Goal: Task Accomplishment & Management: Use online tool/utility

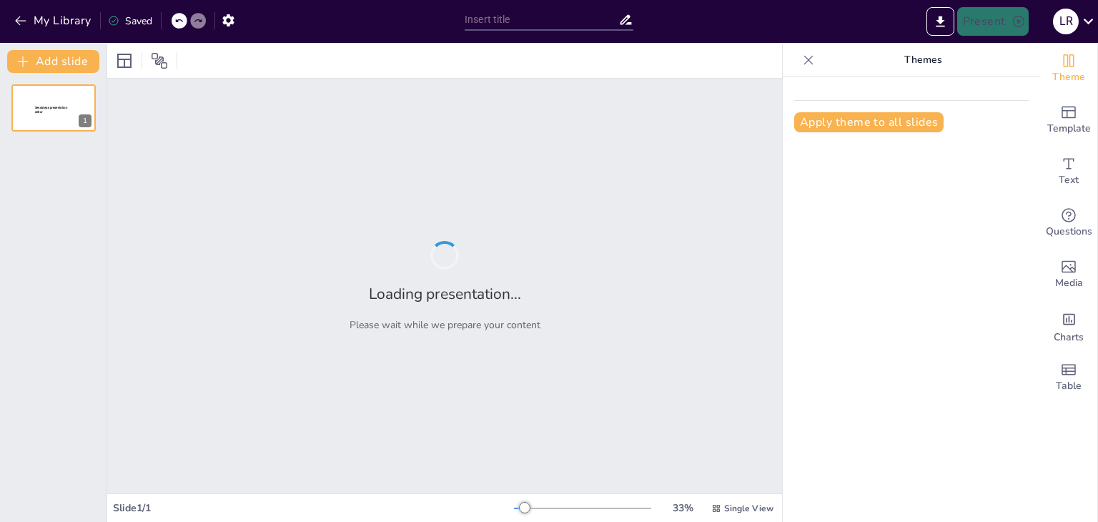
type input "De la Antigüedad a la Modernidad: Un Recorrido por los Movimientos Literarios"
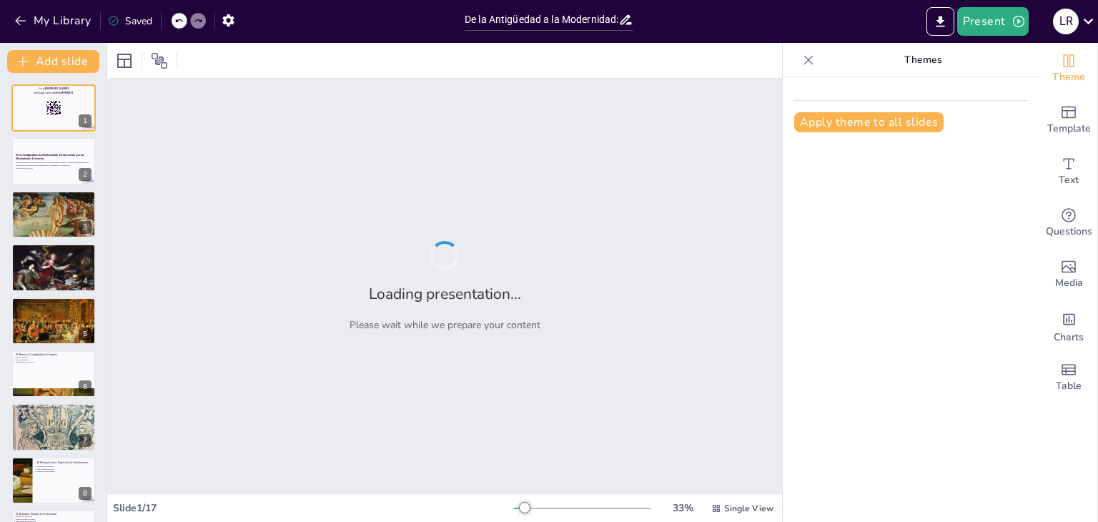
checkbox input "true"
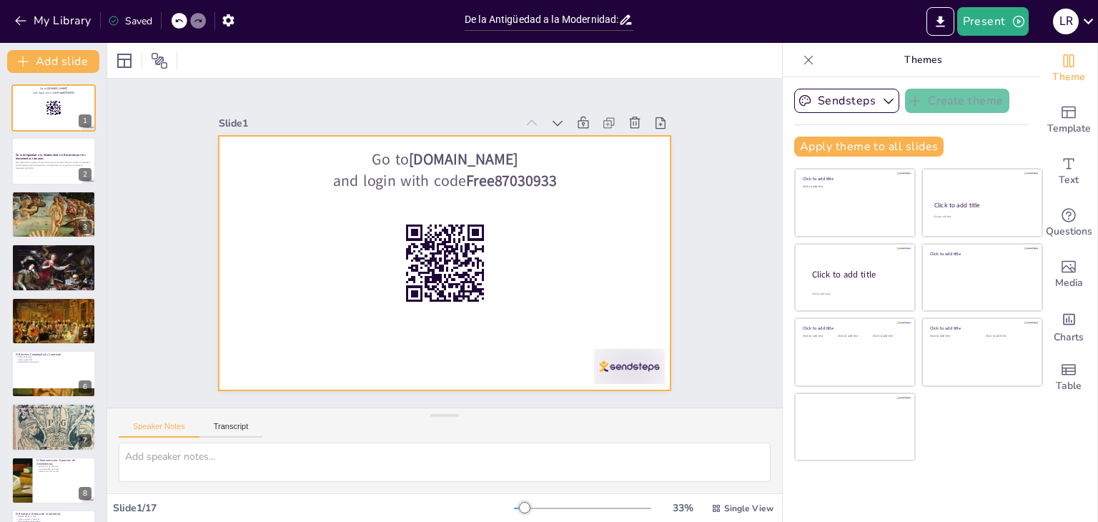
checkbox input "true"
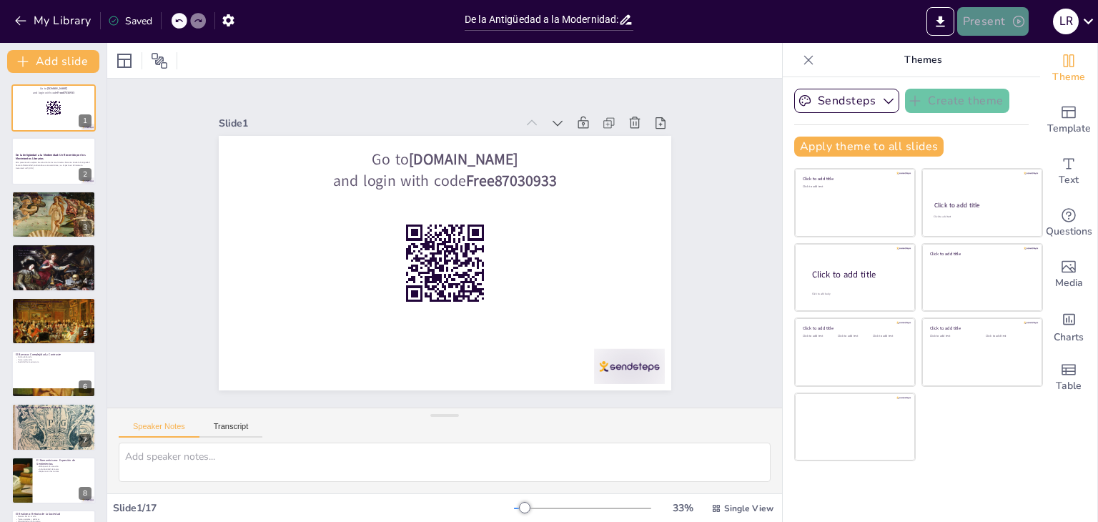
click at [983, 17] on button "Present" at bounding box center [992, 21] width 71 height 29
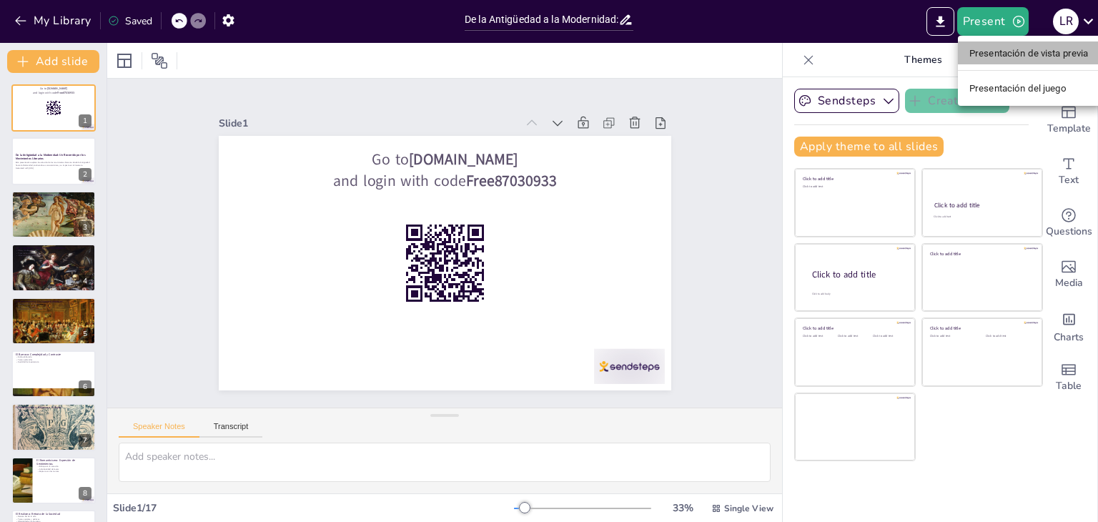
click at [1003, 51] on font "Presentación de vista previa" at bounding box center [1028, 53] width 119 height 11
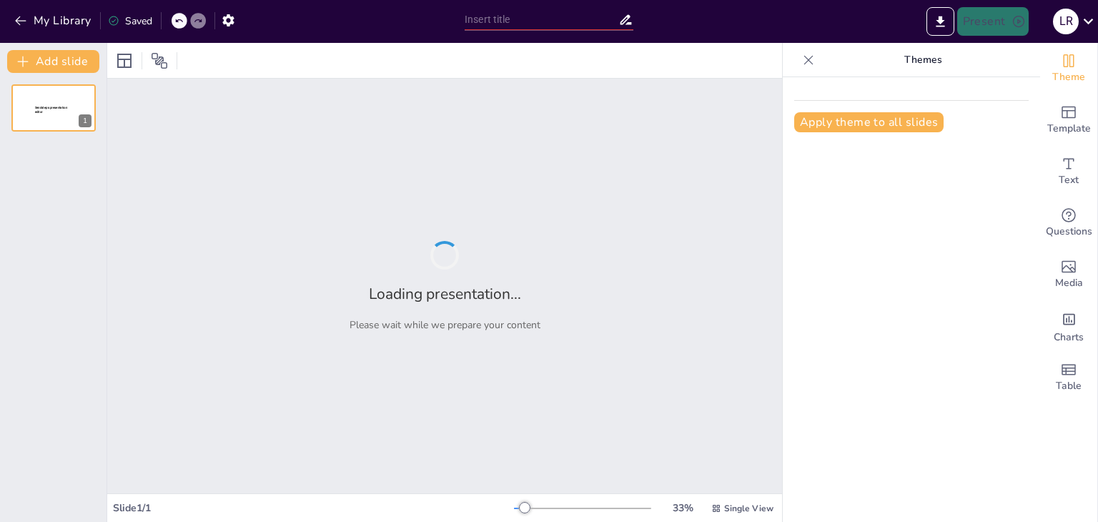
type input "De la Antigüedad a la Modernidad: Un Recorrido por los Movimientos Literarios"
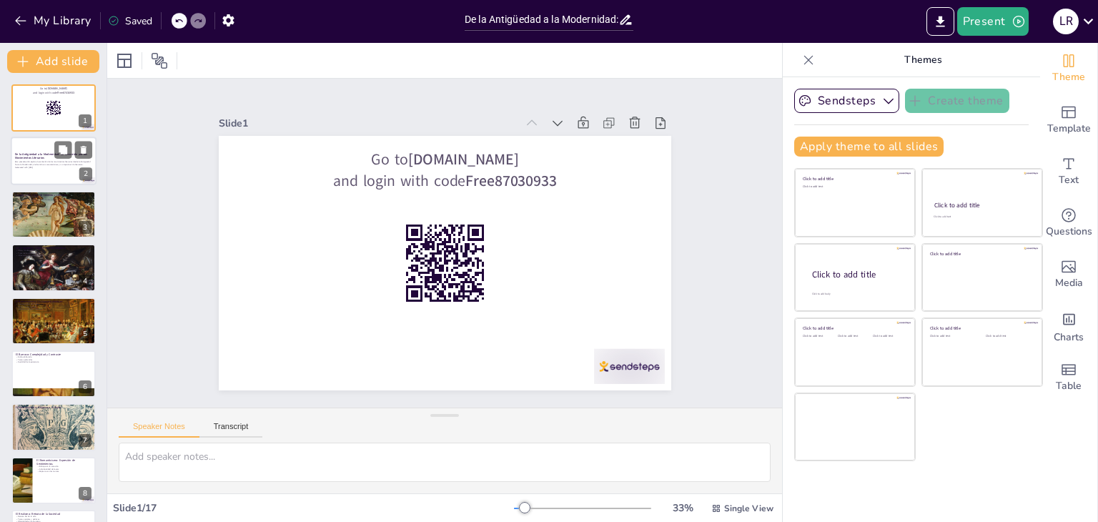
click at [54, 160] on div "Esta presentación explora la evolución de los movimientos literarios desde la A…" at bounding box center [53, 165] width 77 height 10
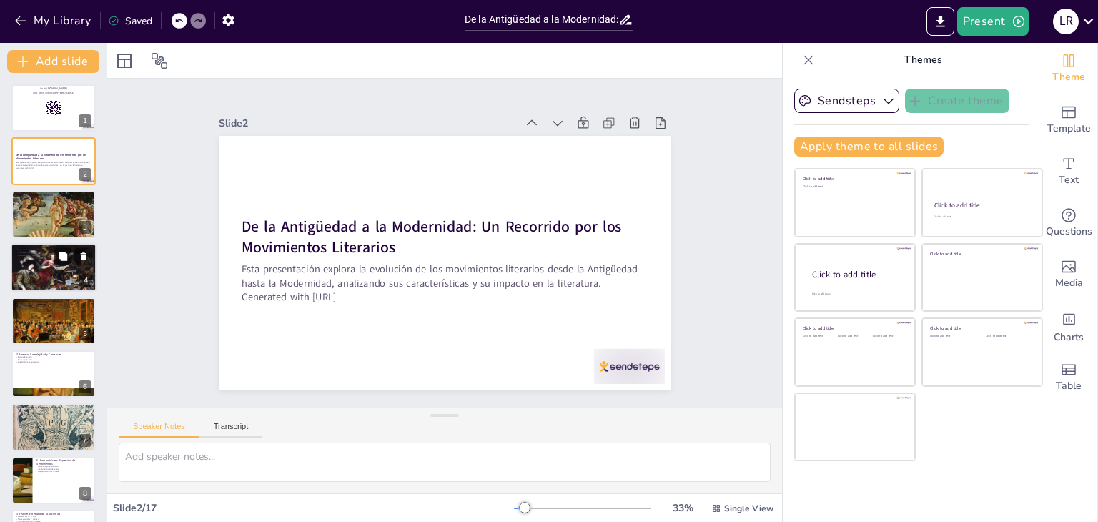
checkbox input "true"
click at [36, 254] on p "Influencia en la cultura occidental" at bounding box center [53, 255] width 77 height 3
type textarea "La "Ilíada" y la "Odisea" son pilares de la literatura, mostrando la narrativa …"
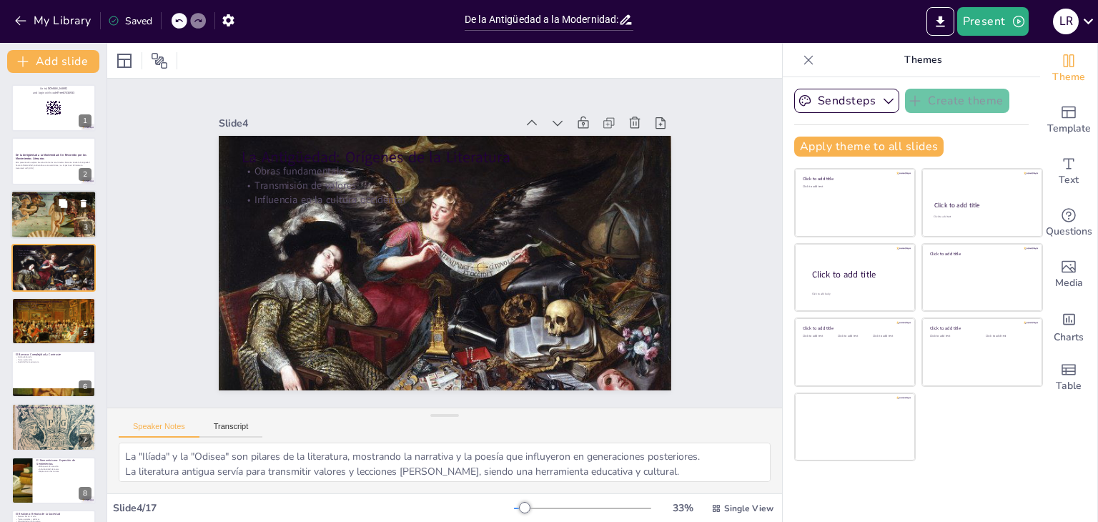
checkbox input "true"
click at [48, 209] on div at bounding box center [53, 214] width 101 height 49
type textarea "Los movimientos literarios son agrupaciones de obras y autores que comparten ca…"
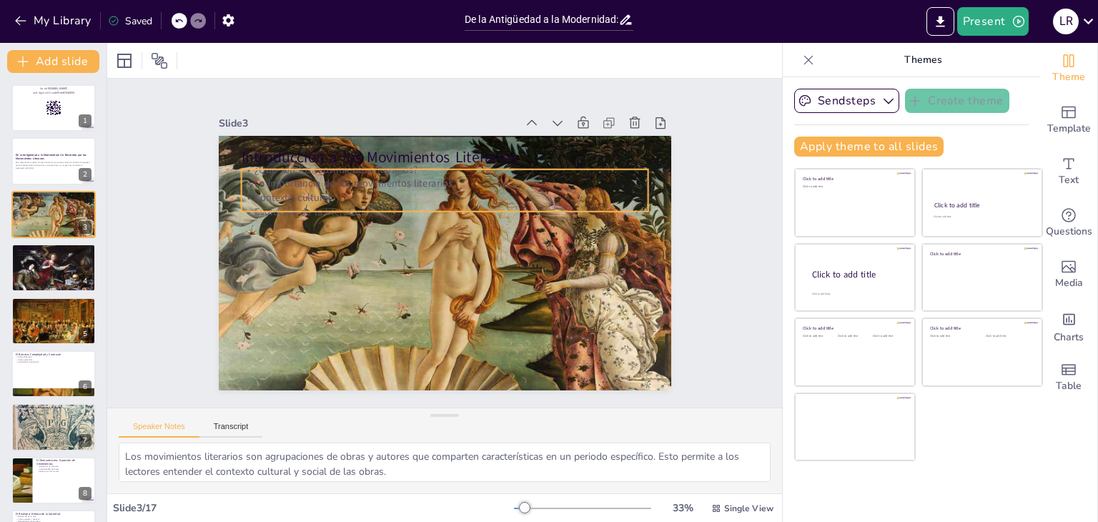
click at [533, 260] on p "Contexto cultural" at bounding box center [449, 288] width 407 height 56
checkbox input "true"
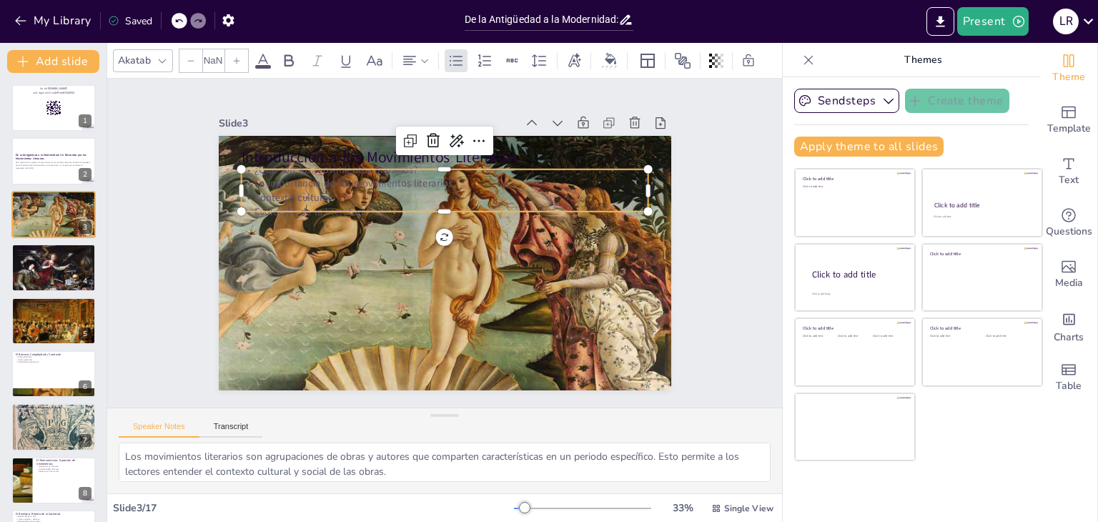
type input "32"
click at [661, 225] on div "Slide 1 Go to sendsteps.me and login with code Free87030933 Slide 2 De la Antig…" at bounding box center [444, 243] width 592 height 575
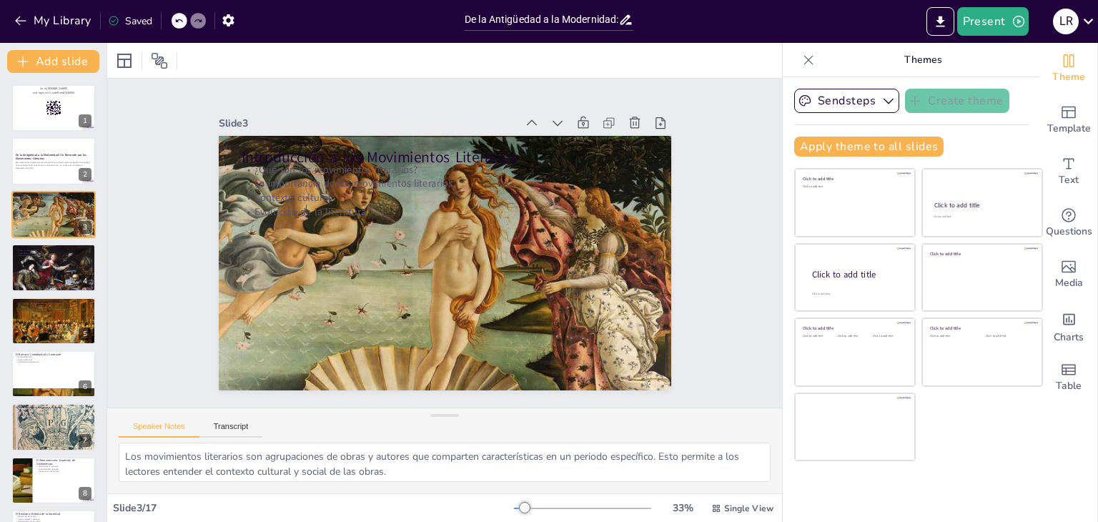
click at [801, 62] on icon at bounding box center [808, 60] width 14 height 14
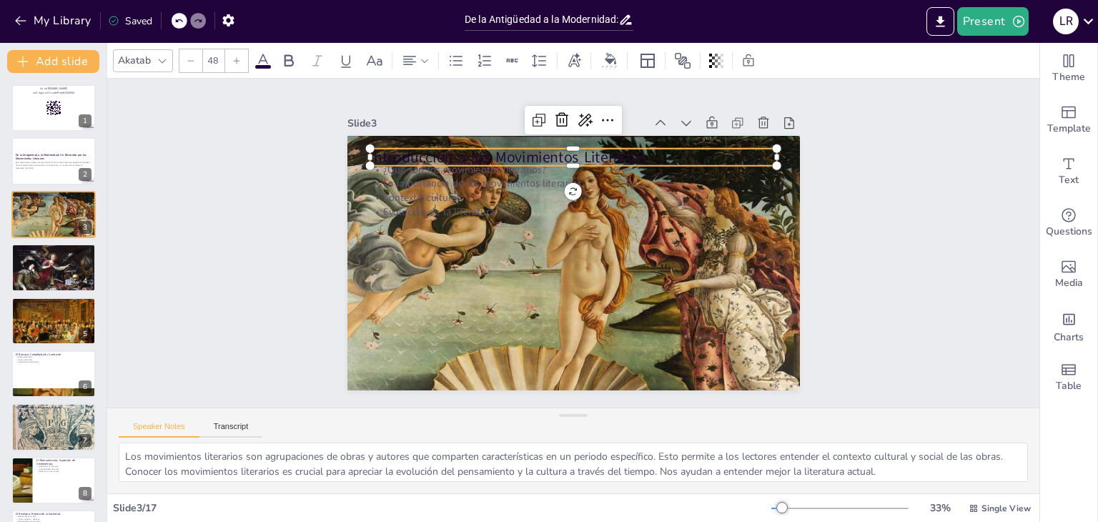
click at [563, 148] on p "Introducción a los Movimientos Literarios" at bounding box center [630, 179] width 317 height 288
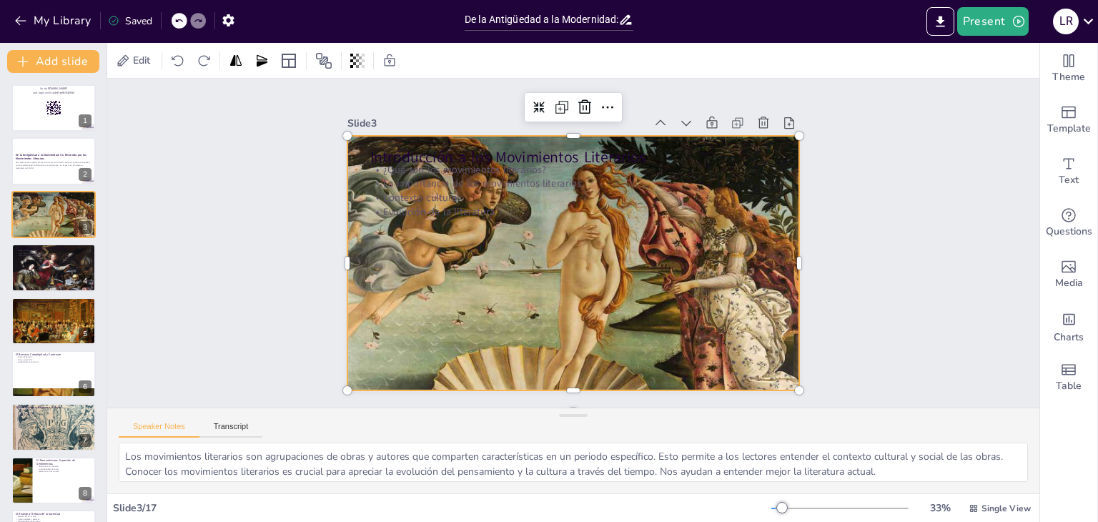
click at [589, 299] on div at bounding box center [563, 260] width 589 height 487
checkbox input "true"
click at [26, 264] on div at bounding box center [54, 267] width 86 height 61
type textarea "La "Ilíada" y la "Odisea" son pilares de la literatura, mostrando la narrativa …"
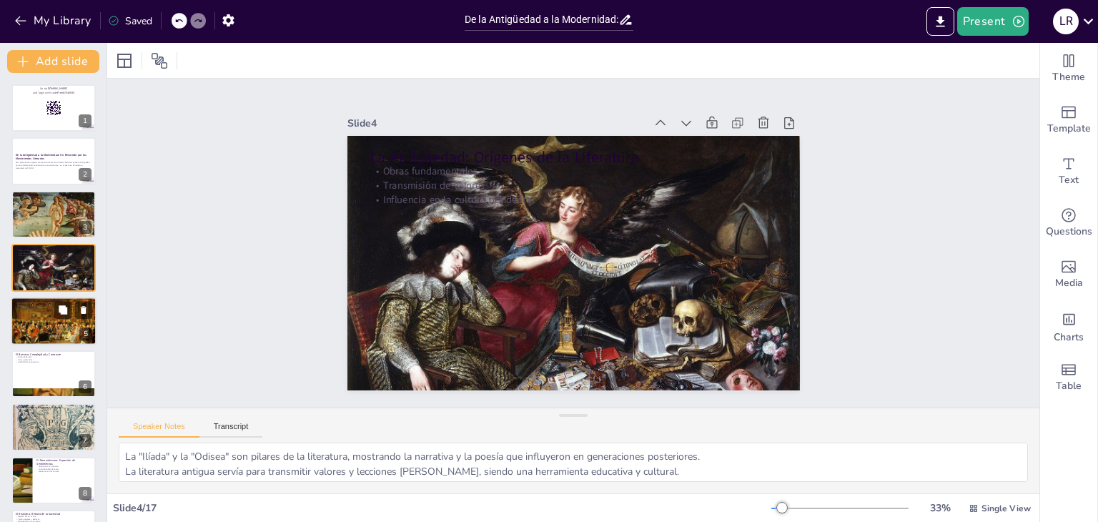
checkbox input "true"
click at [37, 326] on div at bounding box center [54, 320] width 86 height 56
type textarea "El Renacimiento fue un periodo de redescubrimiento de las obras clásicas, lo qu…"
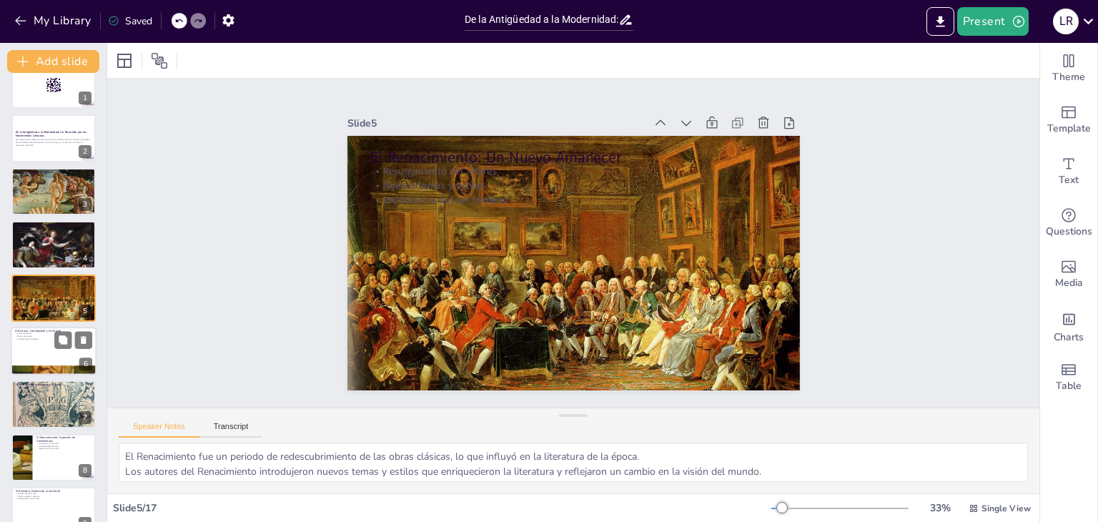
checkbox input "true"
click at [45, 362] on div at bounding box center [54, 351] width 86 height 49
type textarea "El Barroco se distingue por su complejidad y riqueza en el lenguaje, lo que ofr…"
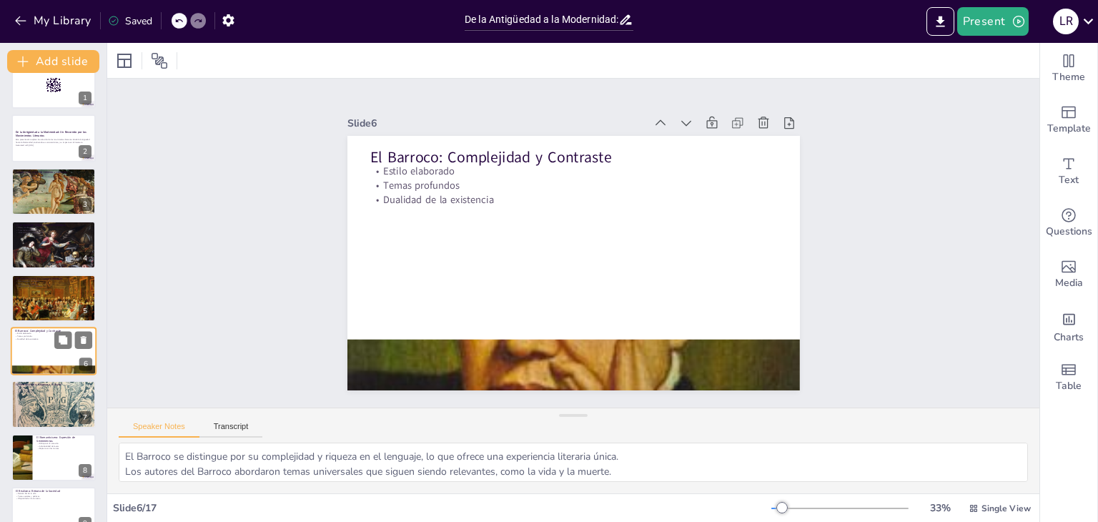
scroll to position [76, 0]
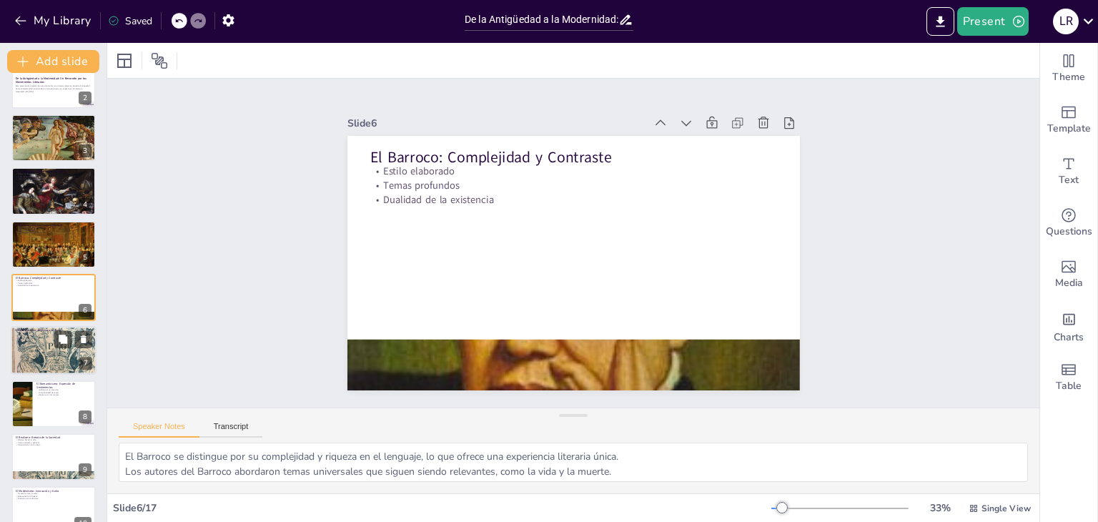
checkbox input "true"
click at [44, 358] on div at bounding box center [54, 351] width 86 height 118
type textarea "El Neoclasicismo se centra en la razón como base de la creación literaria, prom…"
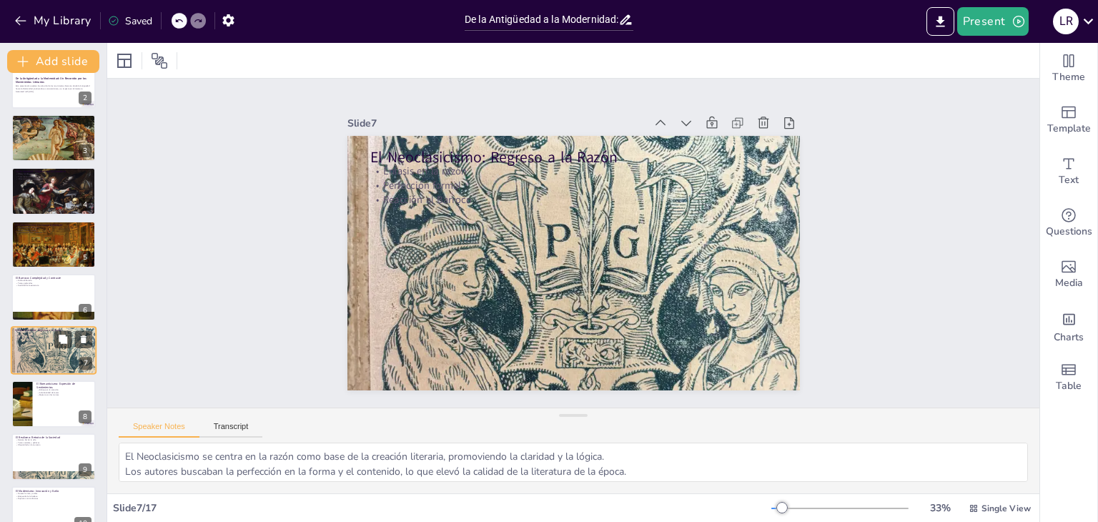
scroll to position [129, 0]
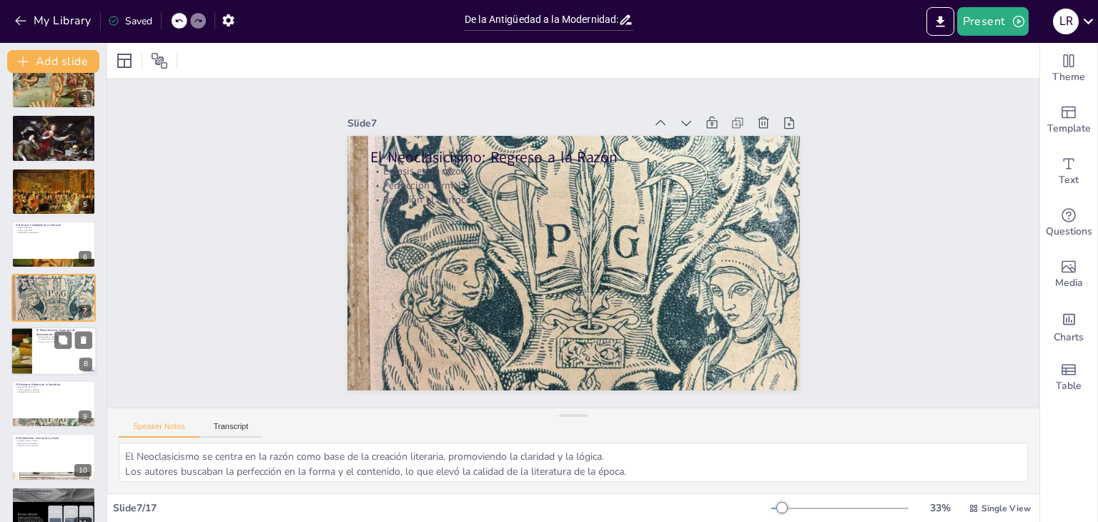
checkbox input "true"
click at [26, 344] on div at bounding box center [22, 351] width 58 height 49
type textarea "El Romanticismo prioriza la emoción y la subjetividad, ofreciendo una nueva per…"
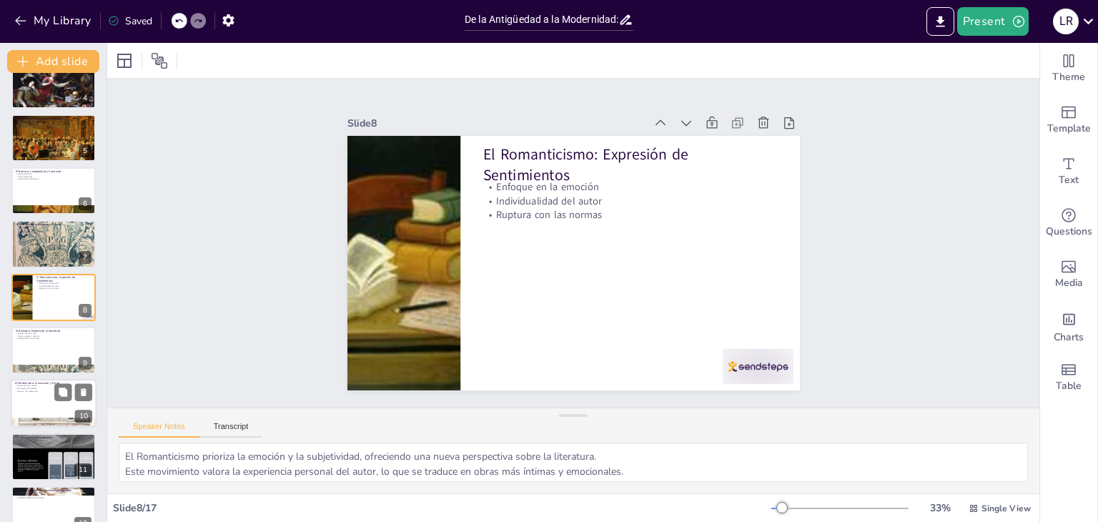
checkbox input "true"
click at [34, 392] on div at bounding box center [54, 403] width 86 height 49
type textarea "El Modernismo se destaca por su creatividad y la experimentación con nuevos est…"
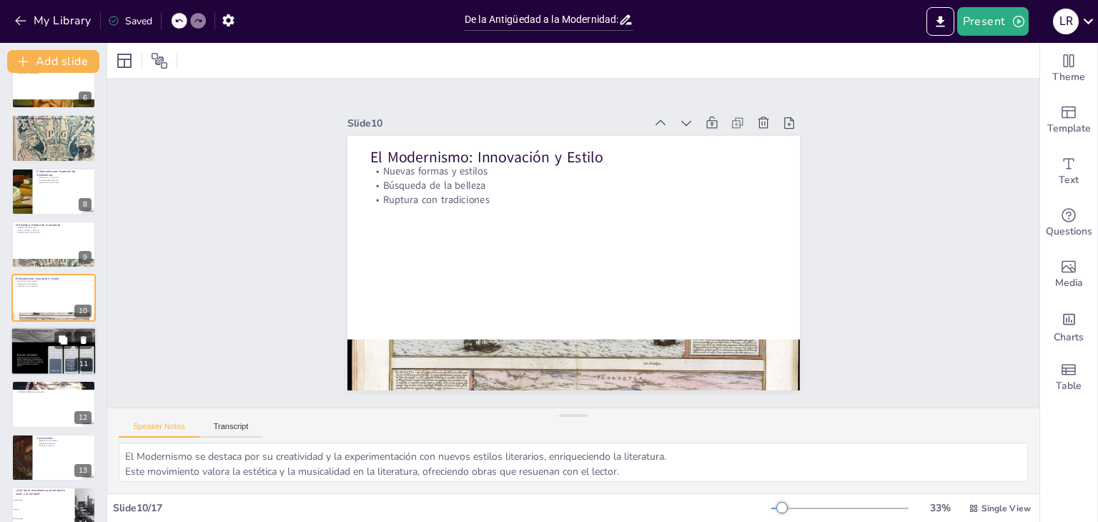
checkbox input "true"
click at [50, 358] on div at bounding box center [54, 351] width 86 height 114
type textarea "La literatura contemporánea es un mosaico de estilos y perspectivas, lo que enr…"
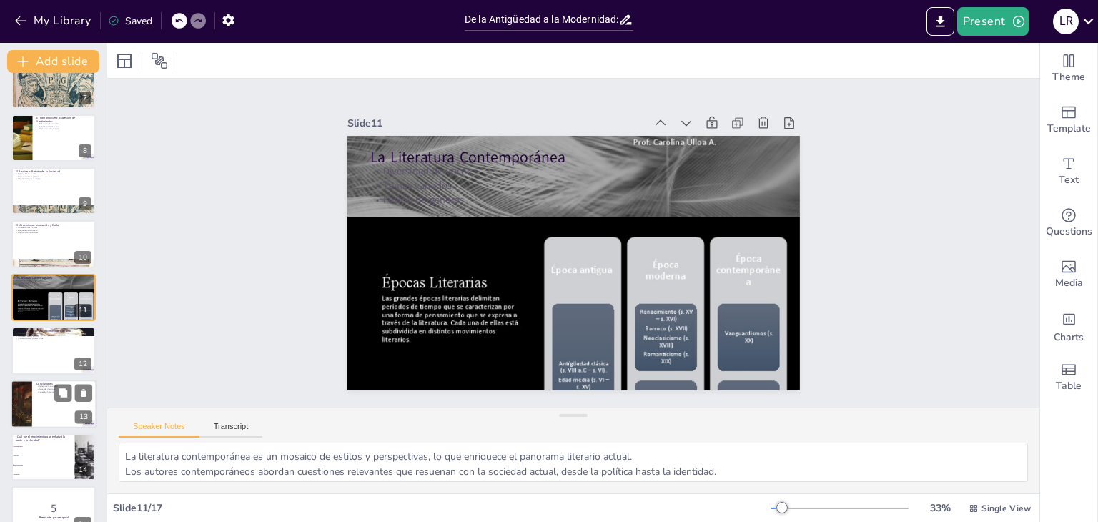
checkbox input "true"
click at [29, 398] on div at bounding box center [21, 403] width 68 height 49
type textarea "La literatura siempre ha sido un espejo de la sociedad, mostrando sus valores, …"
checkbox input "true"
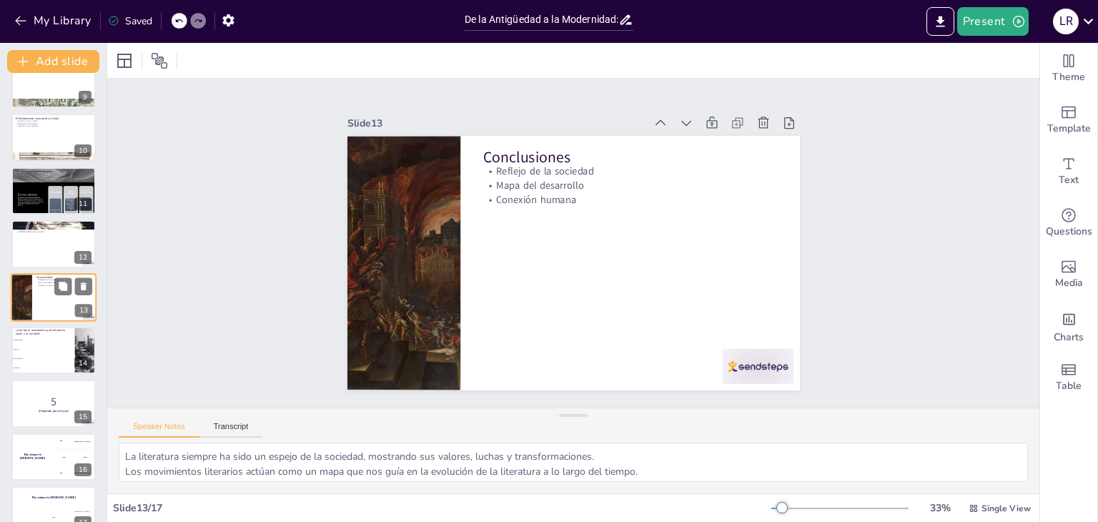
click at [29, 398] on p "5" at bounding box center [54, 402] width 76 height 16
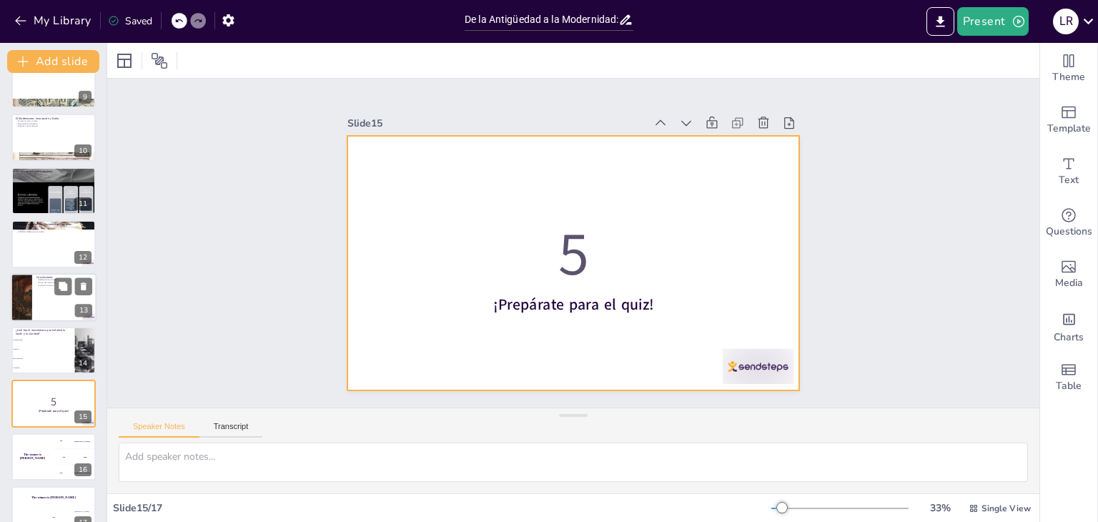
scroll to position [472, 0]
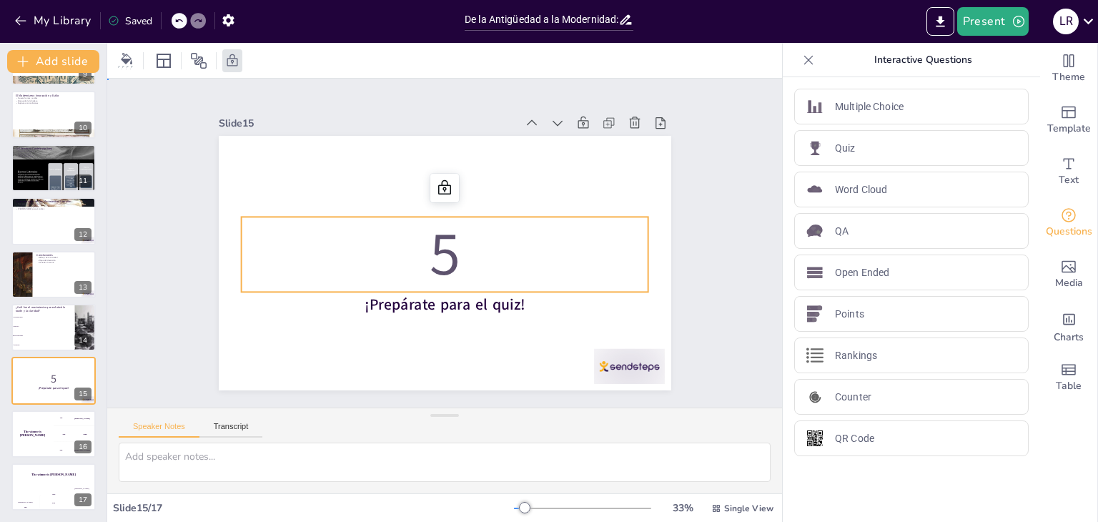
click at [570, 255] on p "5" at bounding box center [444, 254] width 407 height 84
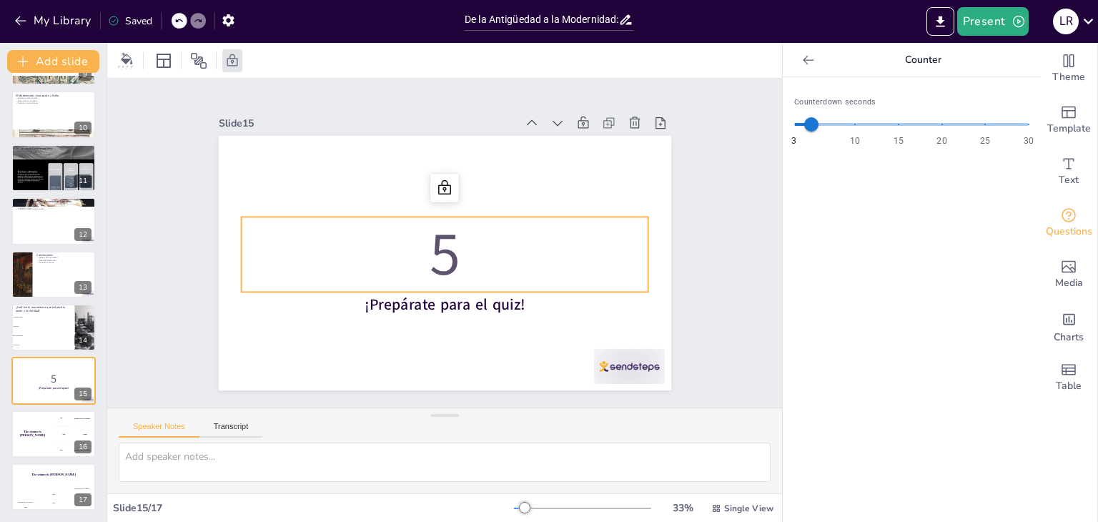
click at [428, 255] on p "5" at bounding box center [439, 252] width 394 height 277
click at [61, 435] on div "200 Jaap" at bounding box center [75, 434] width 43 height 16
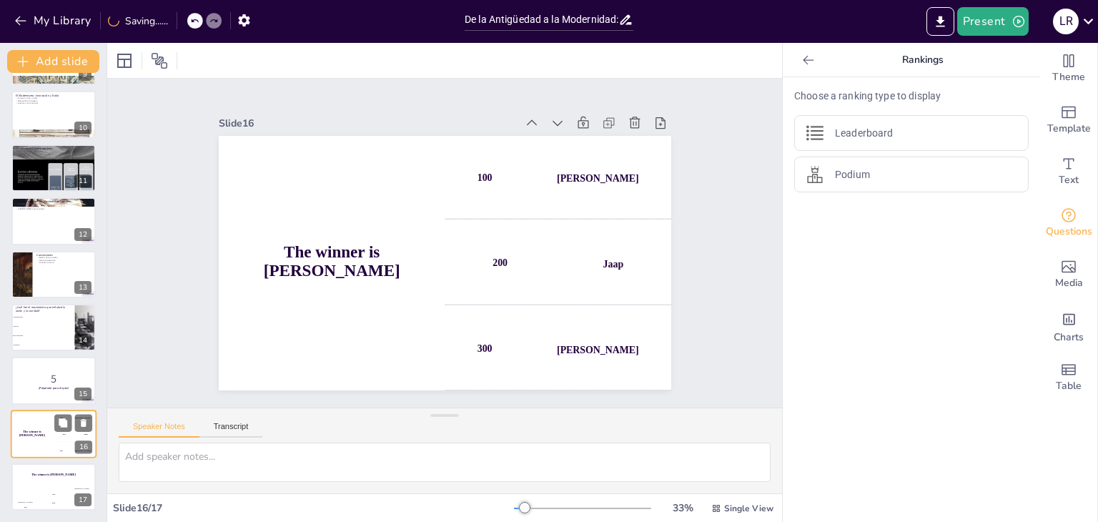
click at [61, 435] on div "200 Jaap" at bounding box center [75, 434] width 43 height 16
click at [60, 481] on button at bounding box center [62, 475] width 17 height 17
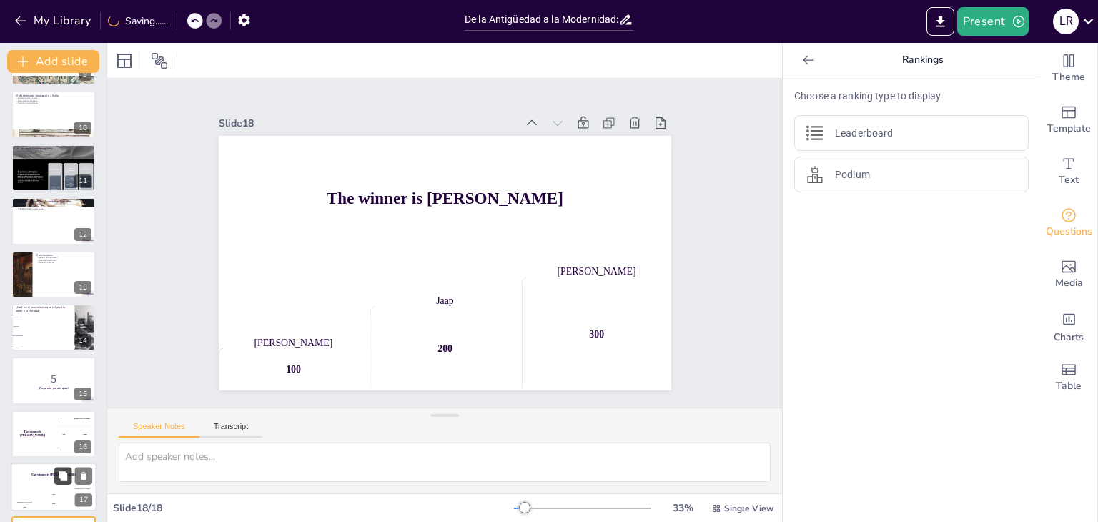
scroll to position [524, 0]
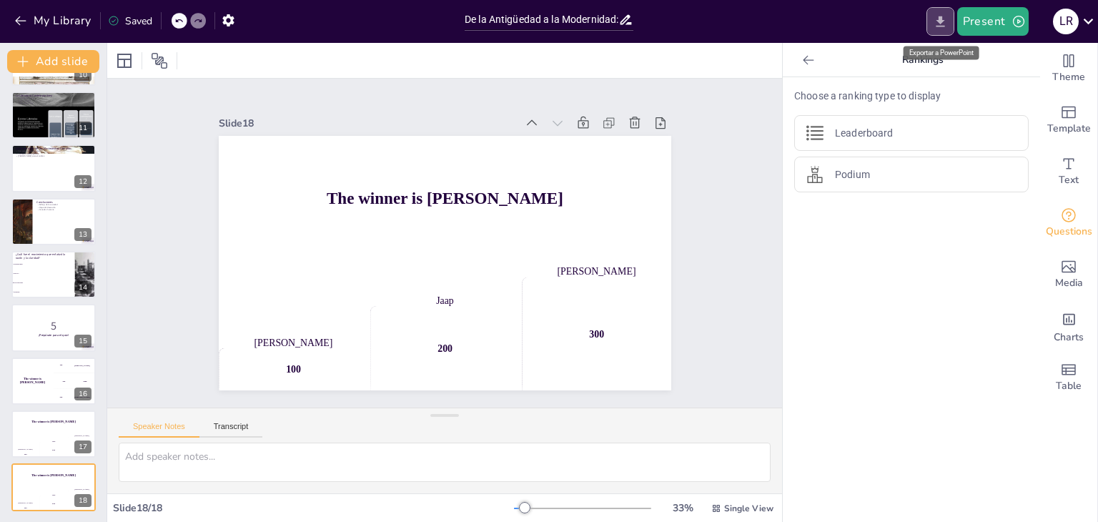
click at [938, 19] on icon "Export to PowerPoint" at bounding box center [939, 21] width 9 height 11
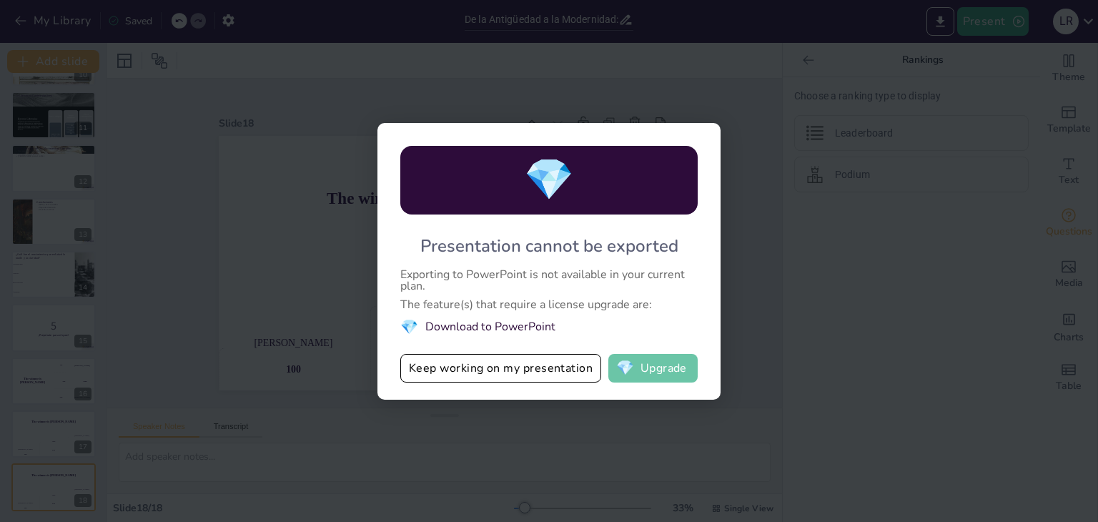
click at [670, 373] on button "💎 Upgrade" at bounding box center [652, 368] width 89 height 29
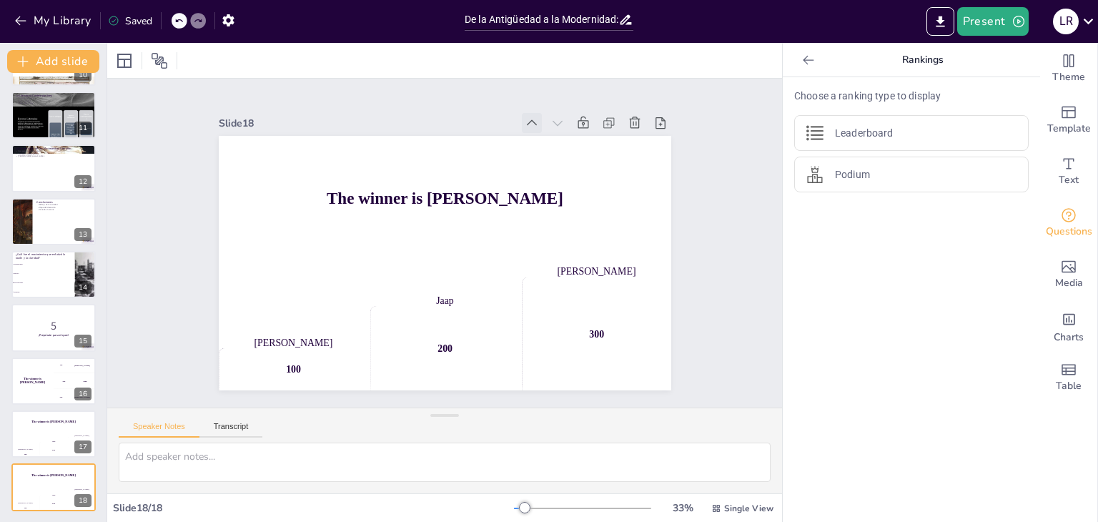
click at [536, 125] on icon at bounding box center [544, 133] width 16 height 16
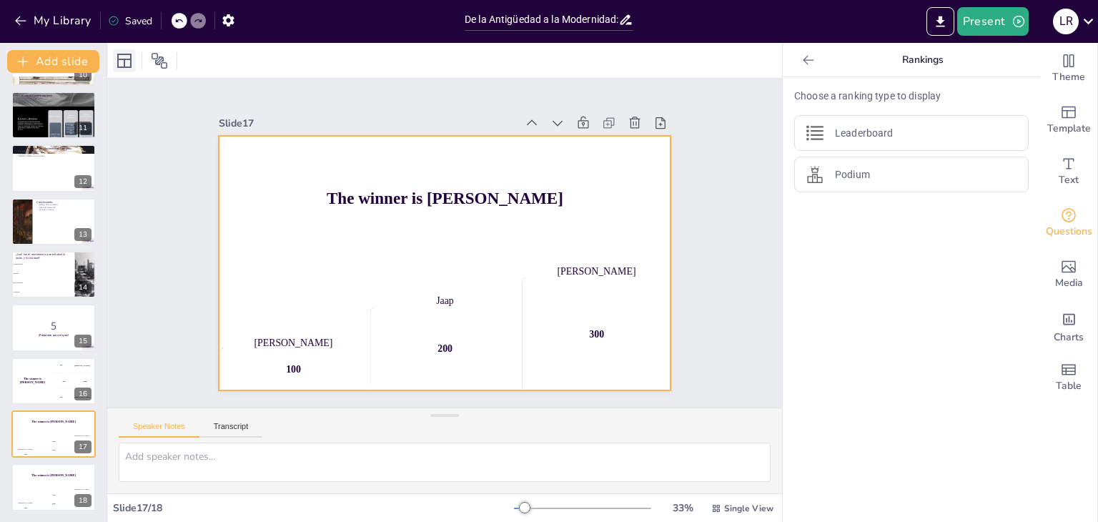
checkbox input "true"
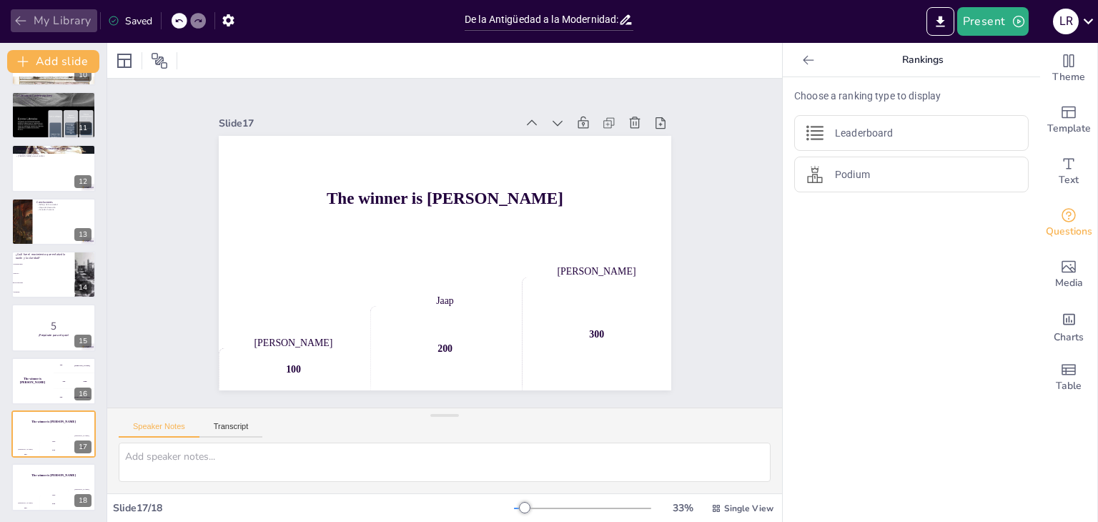
click at [54, 17] on button "My Library" at bounding box center [54, 20] width 86 height 23
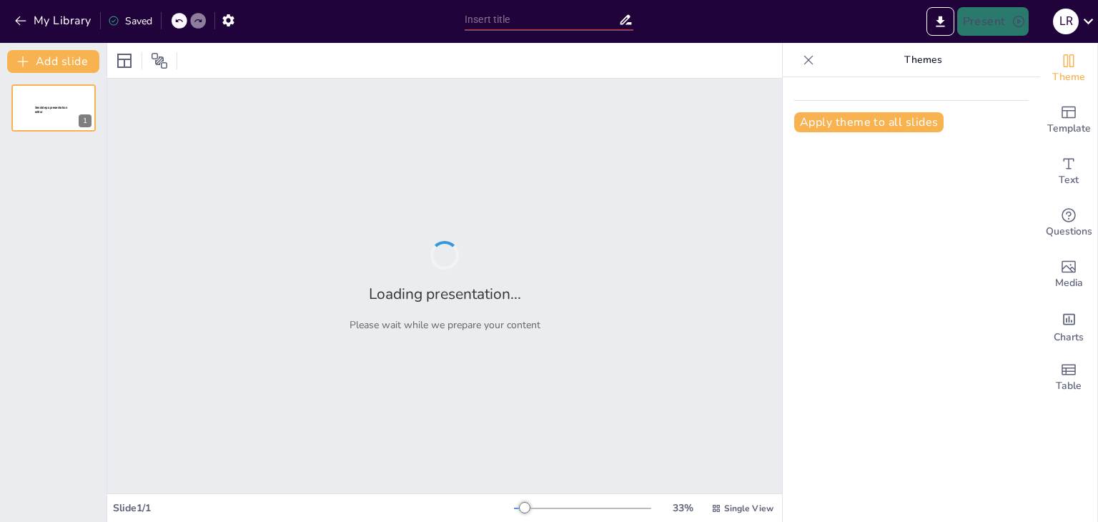
type input "De la Antigüedad a la Modernidad: Un Recorrido por los Movimientos Literarios"
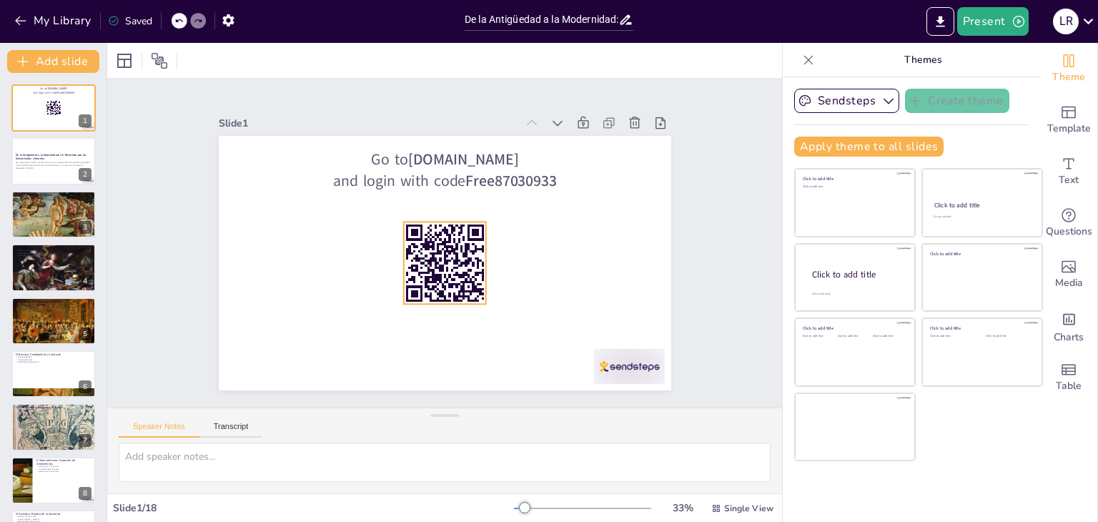
click at [446, 273] on rect at bounding box center [446, 275] width 4 height 5
checkbox input "true"
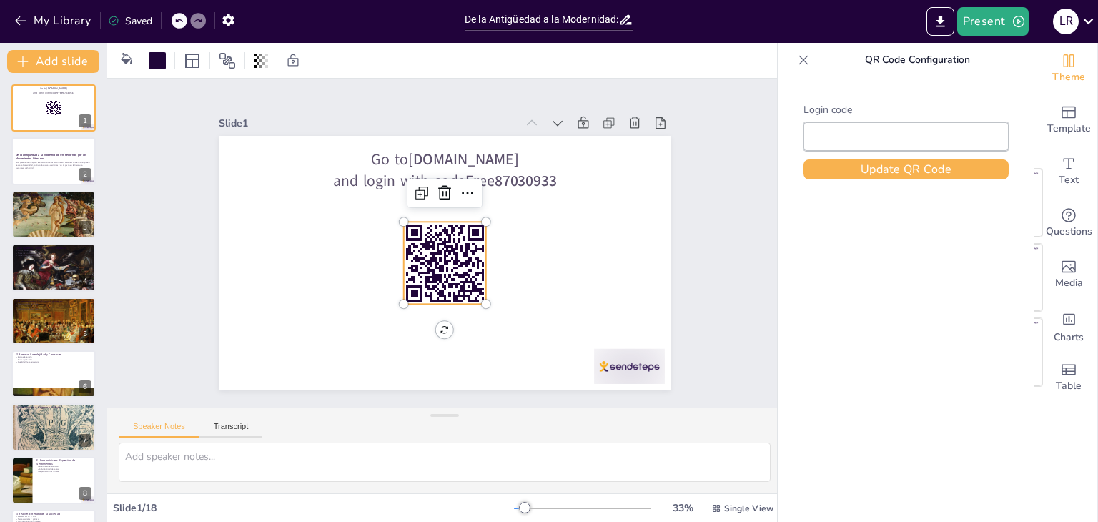
type input "Free87030933"
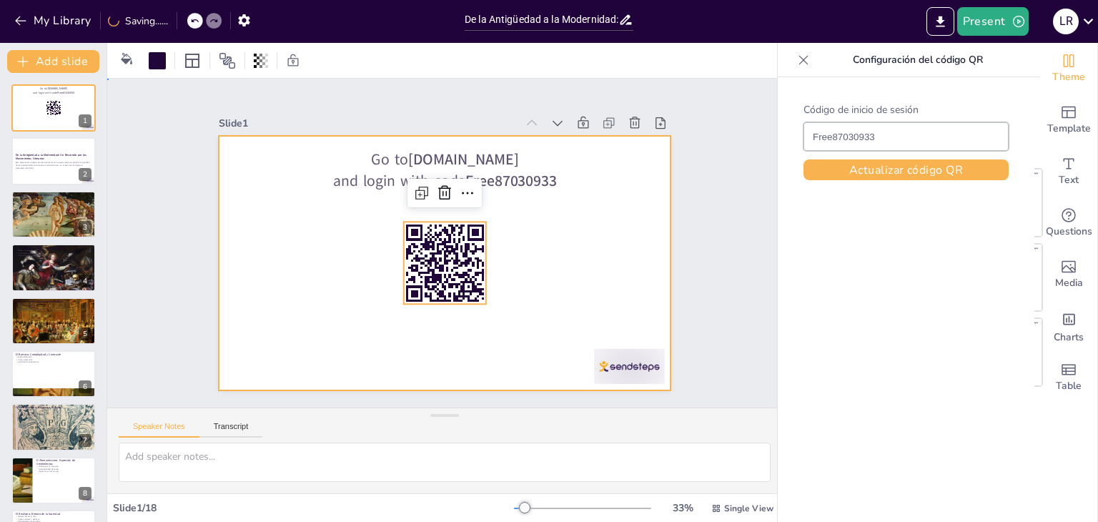
click at [534, 272] on div at bounding box center [442, 263] width 477 height 300
click at [534, 272] on div at bounding box center [438, 262] width 509 height 382
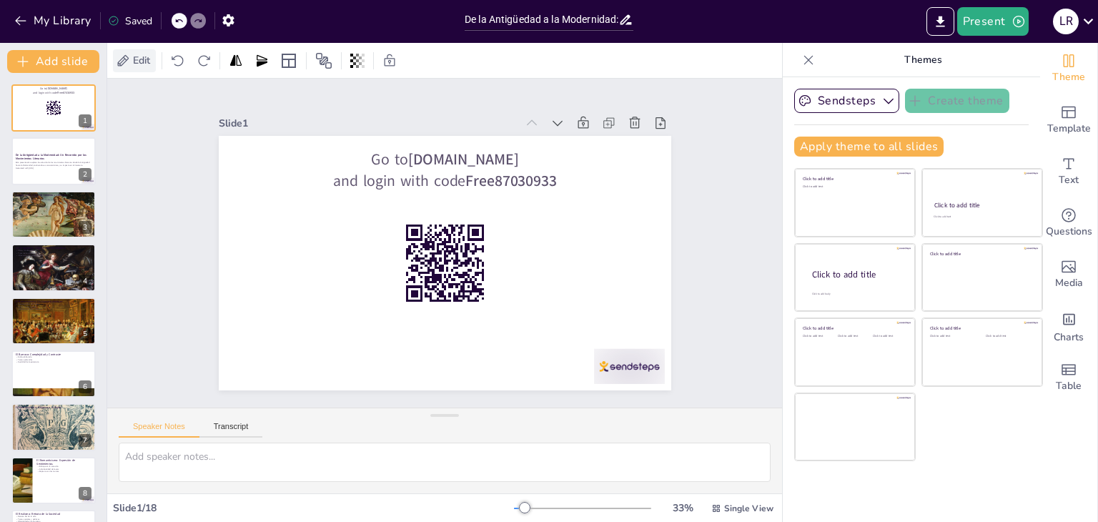
click at [143, 61] on span "Edit" at bounding box center [141, 61] width 23 height 14
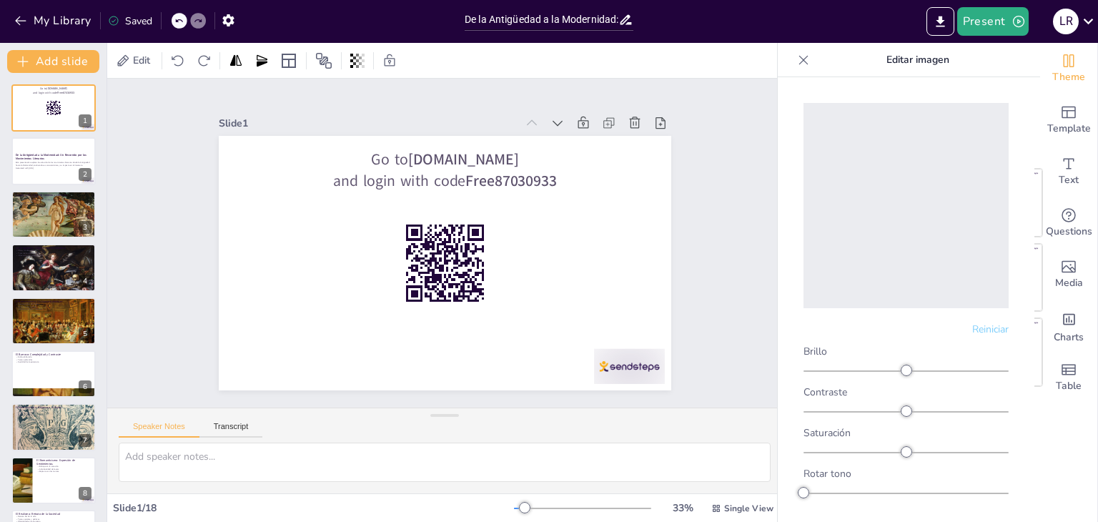
click at [138, 204] on div "Slide 1 Go to sendsteps.me and login with code Free87030933 Slide 2 De la Antig…" at bounding box center [443, 242] width 705 height 397
checkbox input "true"
click at [18, 19] on icon "button" at bounding box center [21, 21] width 14 height 14
